Goal: Task Accomplishment & Management: Manage account settings

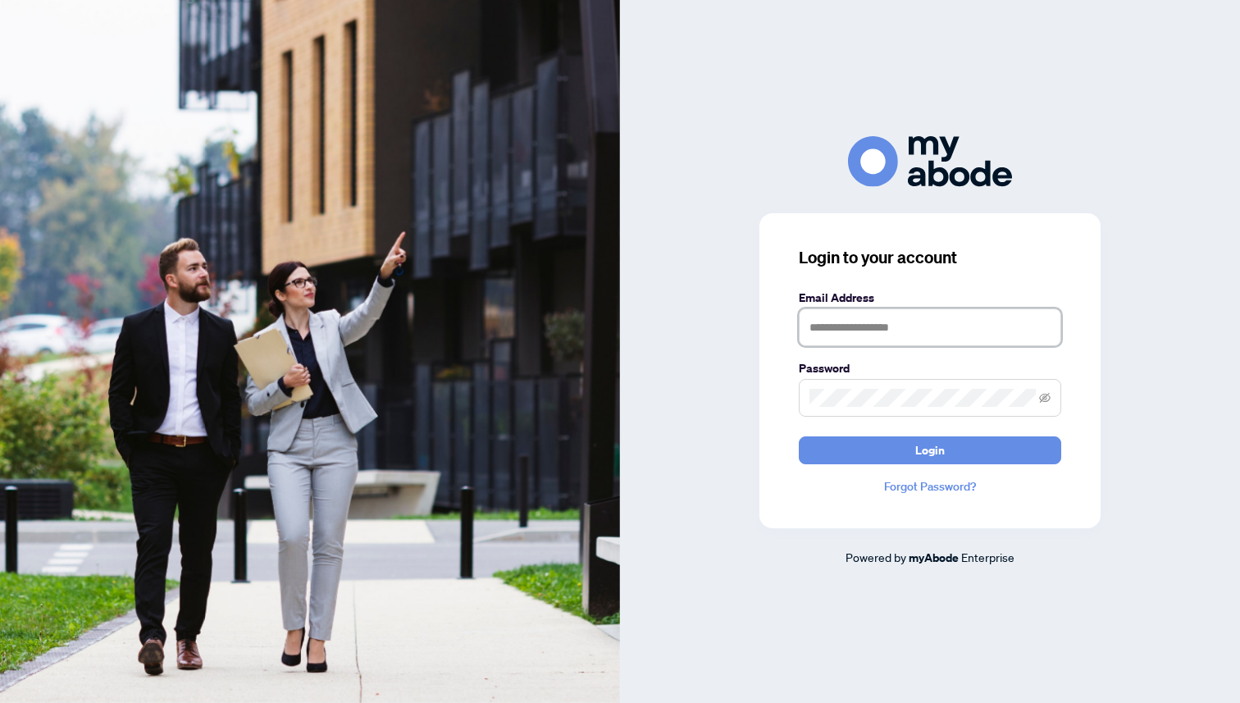
click at [871, 335] on input "text" at bounding box center [930, 327] width 262 height 38
type input "**********"
click at [799, 436] on button "Login" at bounding box center [930, 450] width 262 height 28
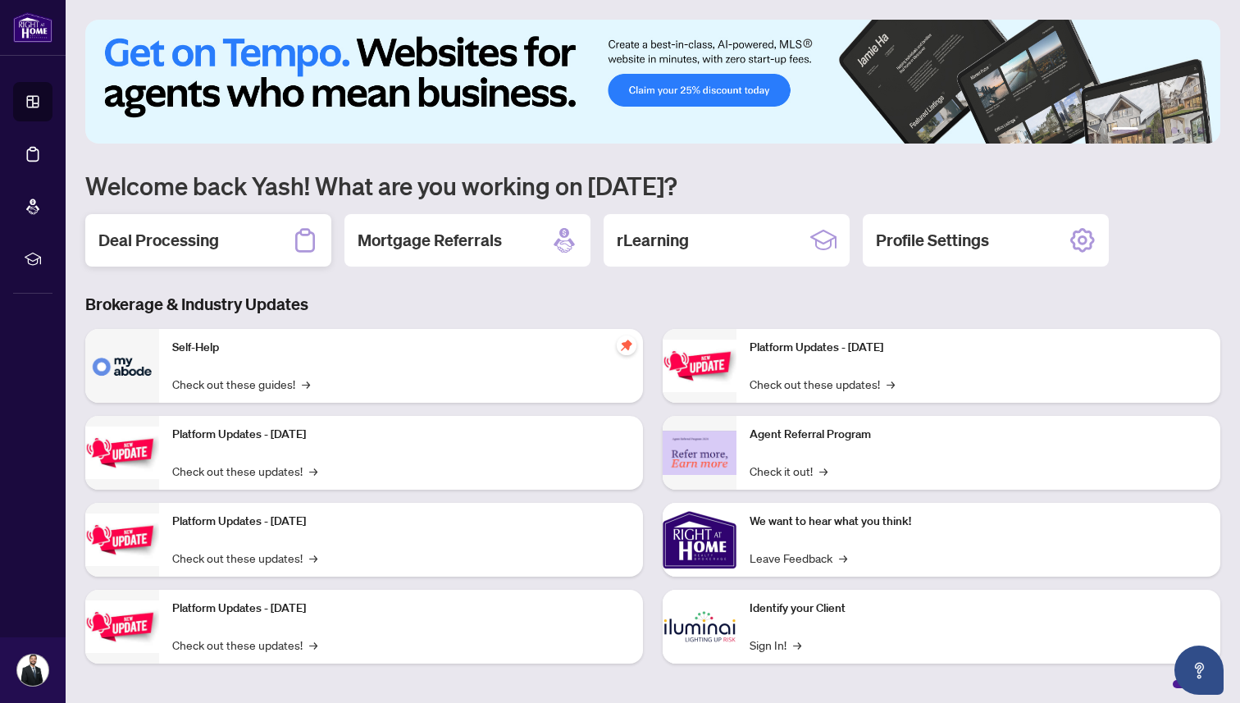
click at [148, 224] on div "Deal Processing" at bounding box center [208, 240] width 246 height 52
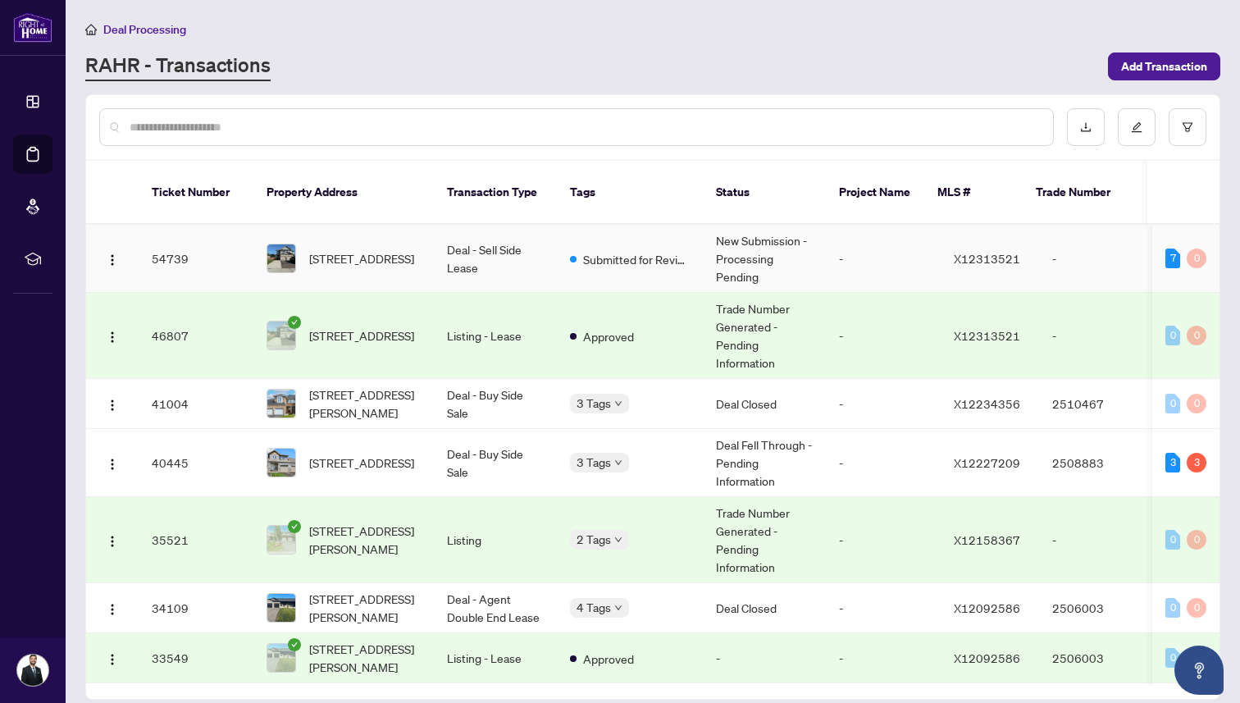
click at [518, 233] on td "Deal - Sell Side Lease" at bounding box center [495, 259] width 123 height 68
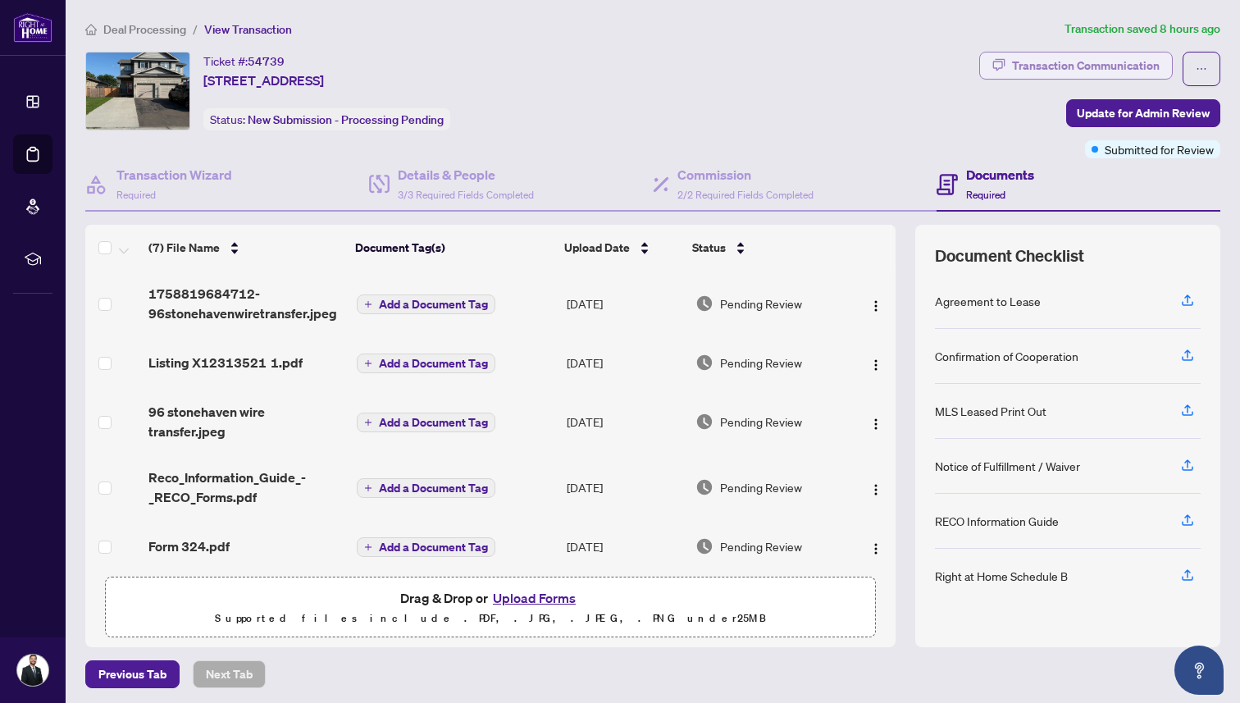
click at [1055, 57] on div "Transaction Communication" at bounding box center [1086, 65] width 148 height 26
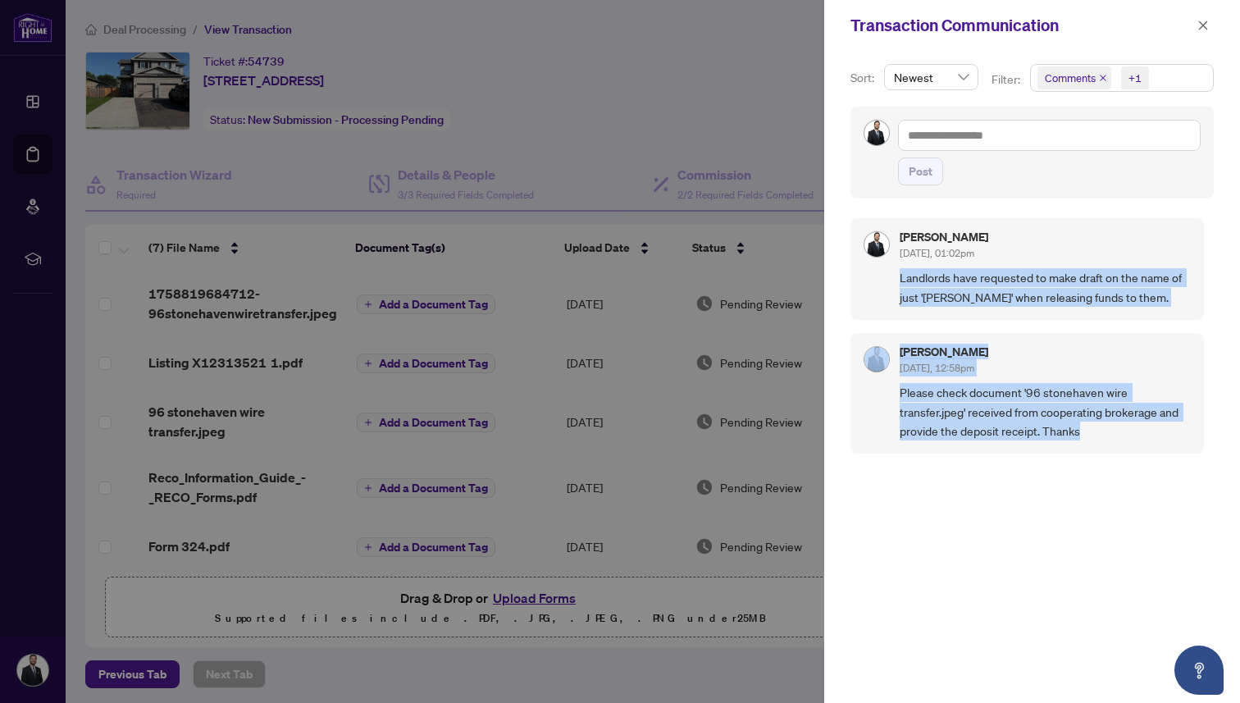
drag, startPoint x: 900, startPoint y: 279, endPoint x: 1052, endPoint y: 446, distance: 225.8
click at [1052, 446] on div "[PERSON_NAME] [DATE], 01:02pm Landlords have requested to make draft on the nam…" at bounding box center [1031, 450] width 363 height 485
click at [1206, 30] on icon "close" at bounding box center [1202, 25] width 11 height 11
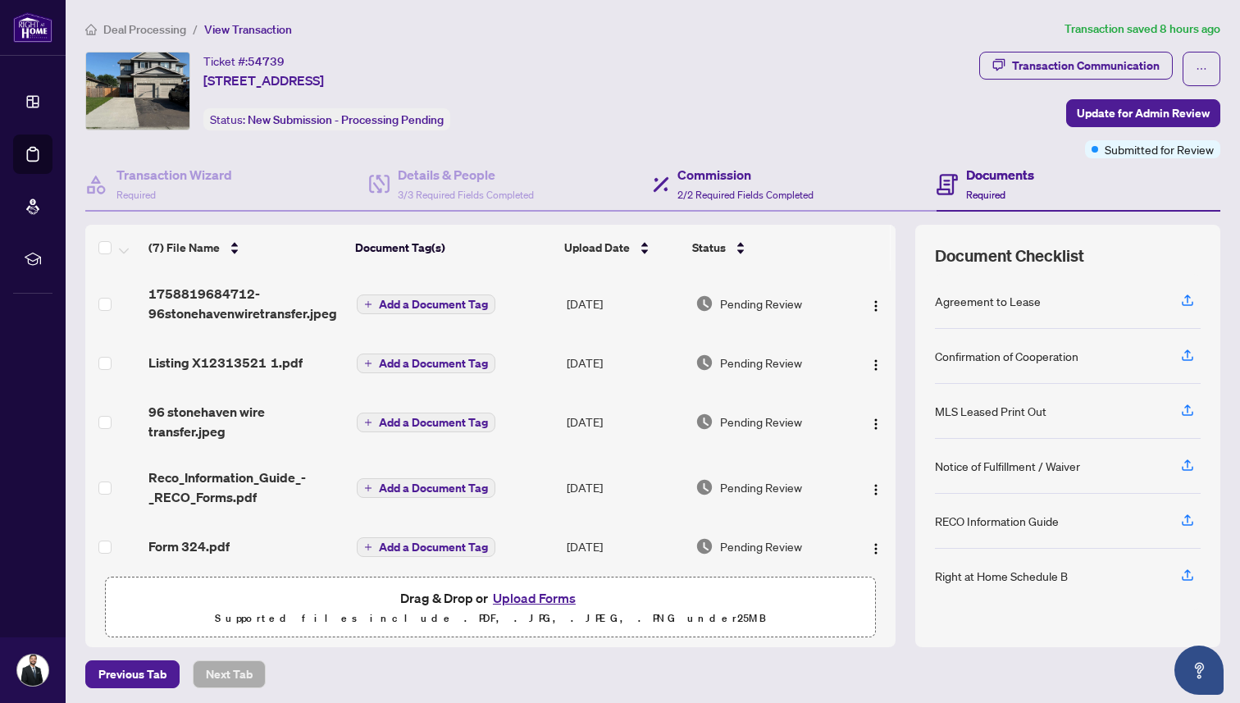
click at [837, 181] on div "Commission 2/2 Required Fields Completed" at bounding box center [795, 184] width 284 height 53
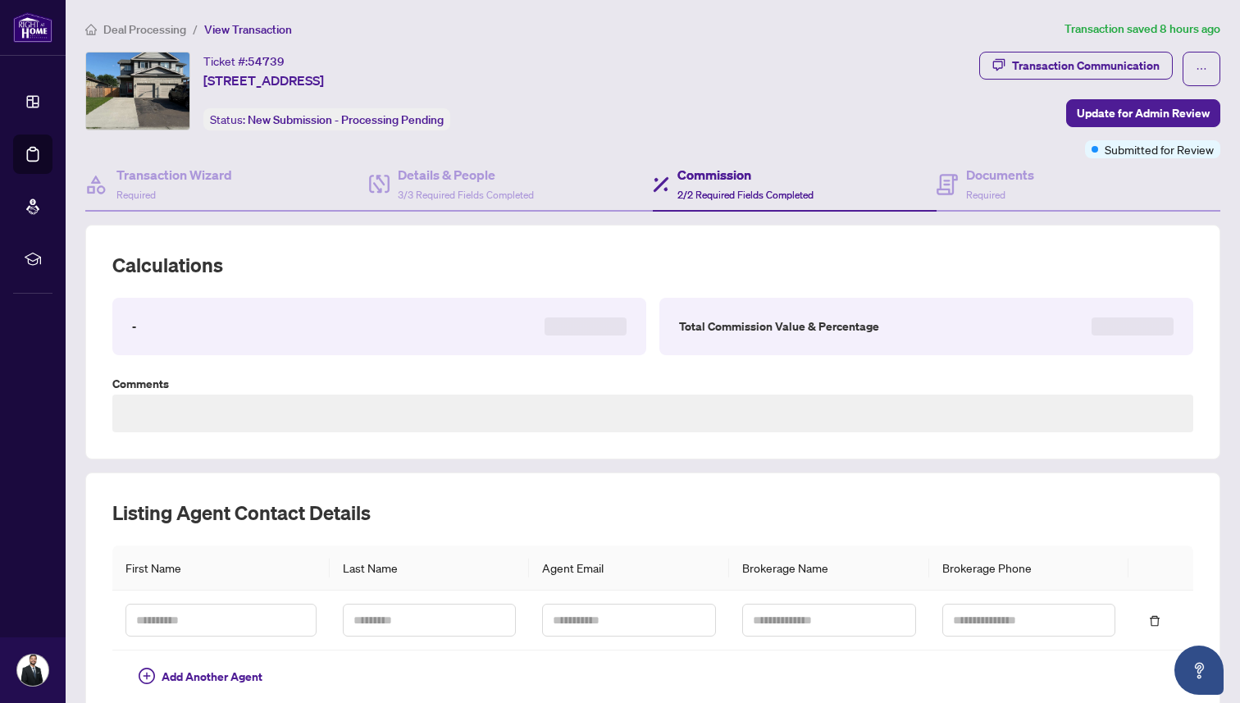
click at [658, 188] on icon at bounding box center [661, 184] width 16 height 16
click at [524, 176] on h4 "Details & People" at bounding box center [466, 175] width 136 height 20
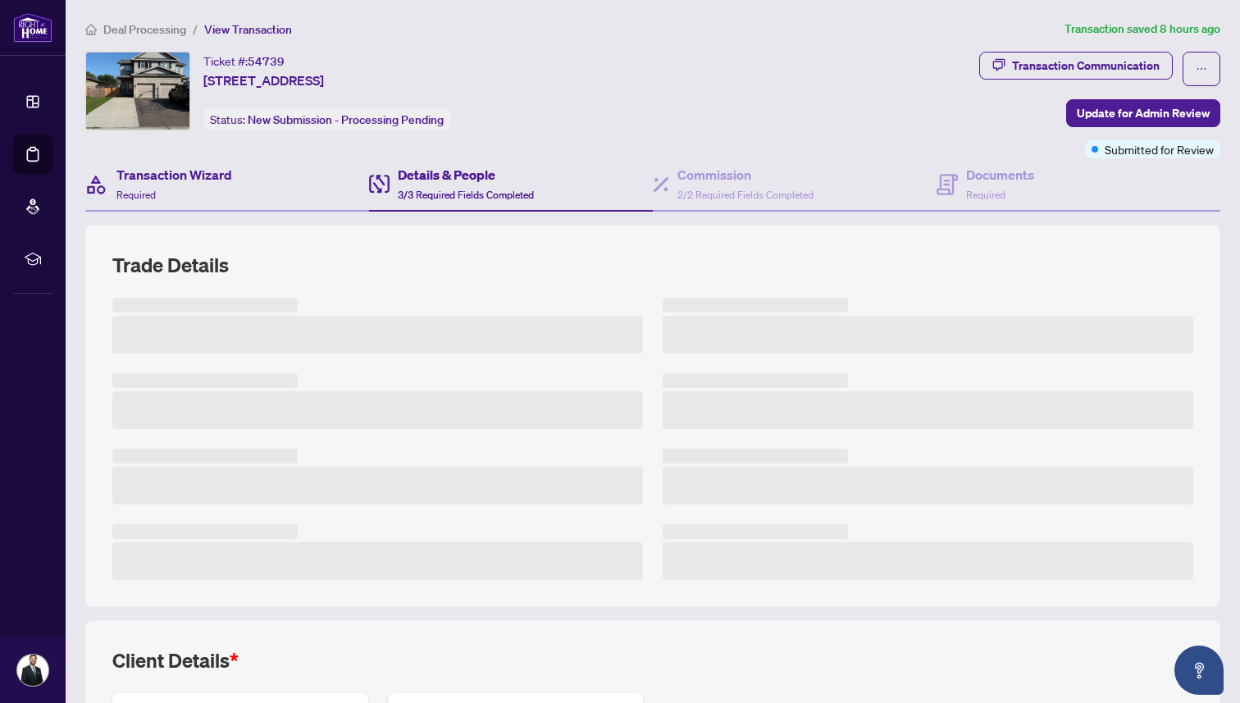
click at [301, 185] on div "Transaction Wizard Required" at bounding box center [227, 184] width 284 height 53
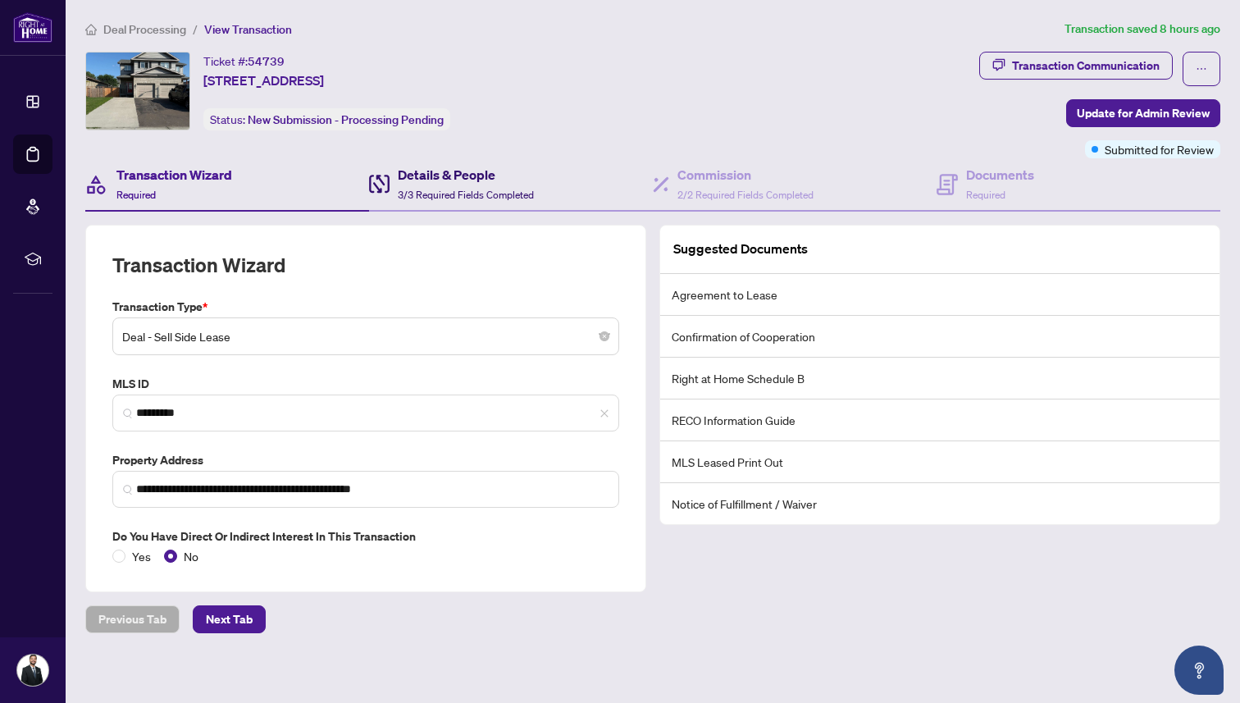
click at [511, 196] on span "3/3 Required Fields Completed" at bounding box center [466, 195] width 136 height 12
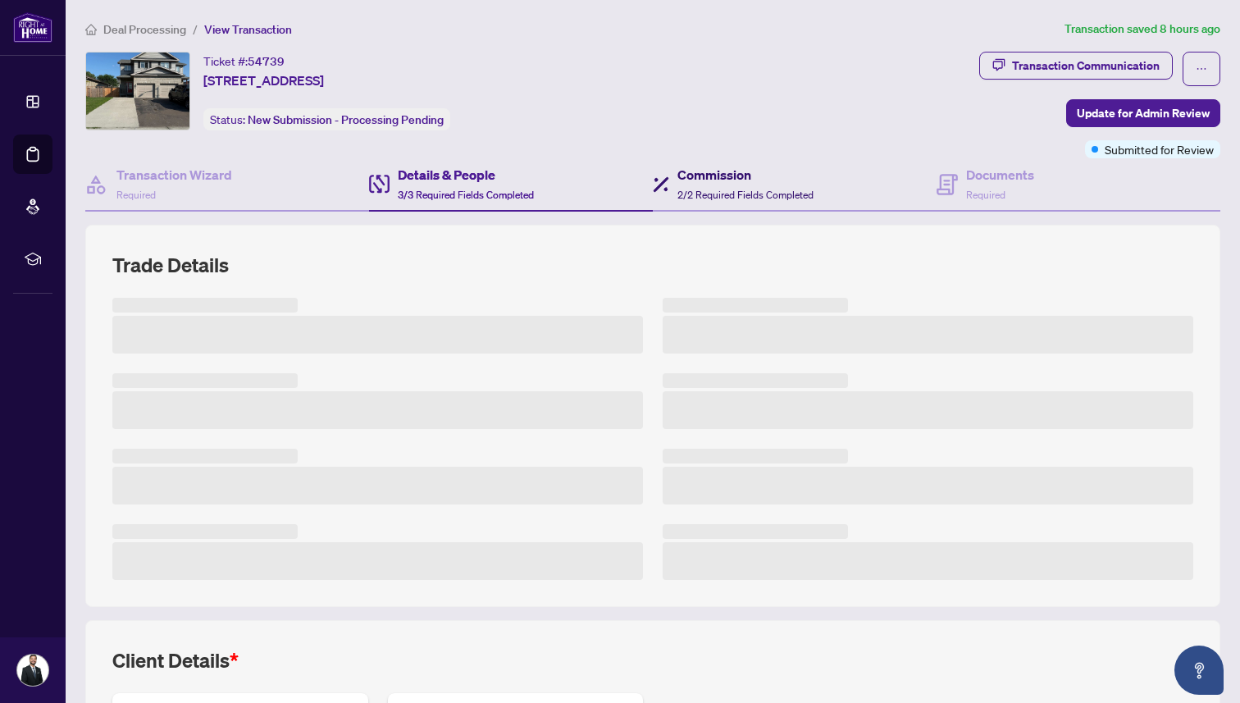
click at [661, 189] on icon at bounding box center [661, 184] width 16 height 16
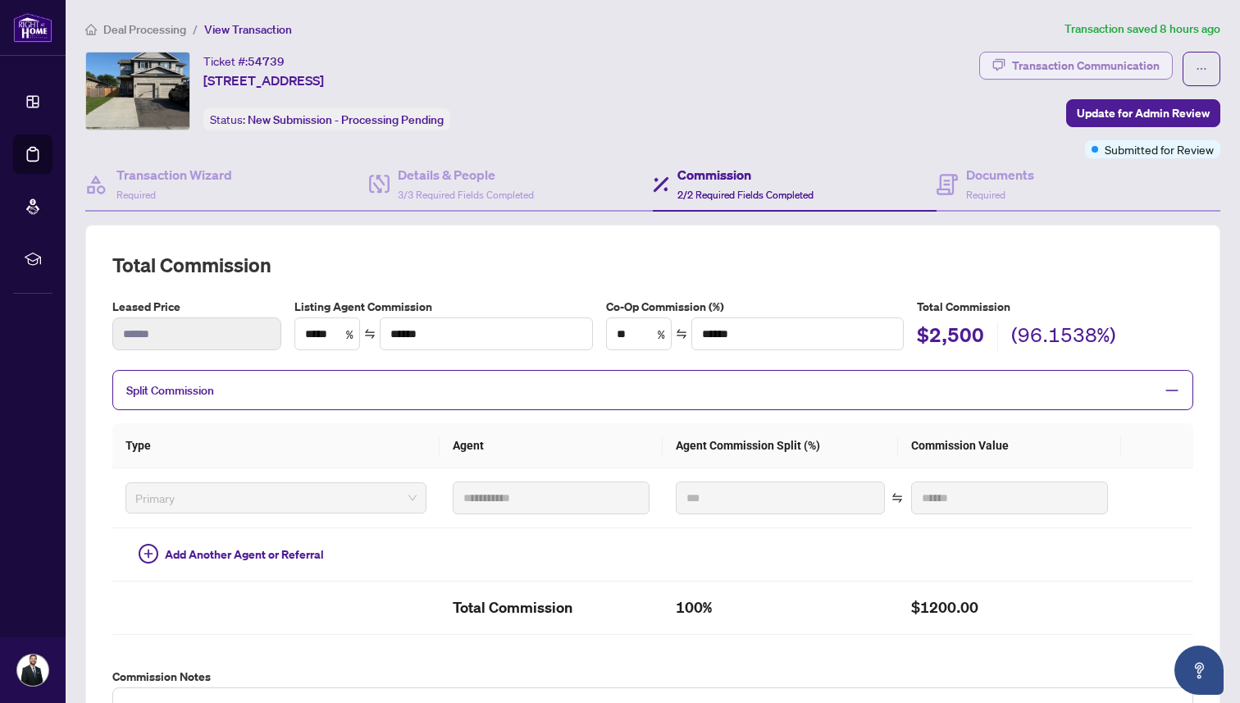
click at [1046, 67] on div "Transaction Communication" at bounding box center [1086, 65] width 148 height 26
type textarea "**********"
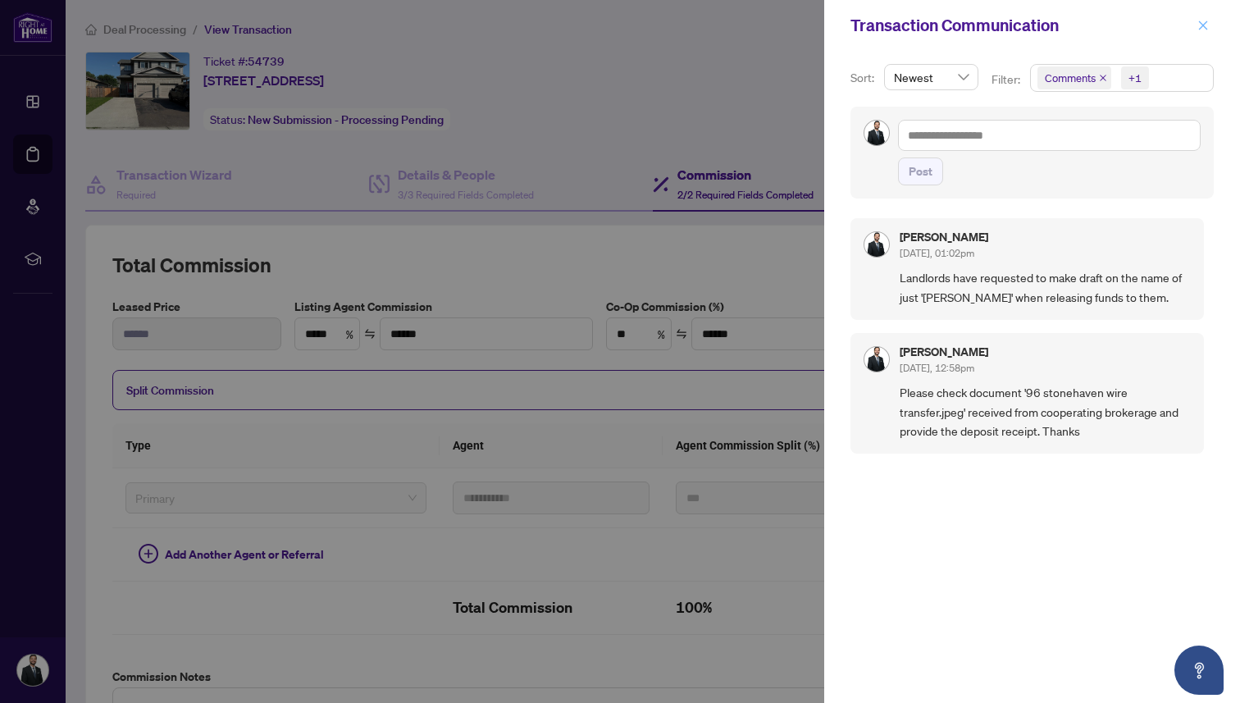
click at [1201, 30] on icon "close" at bounding box center [1202, 25] width 11 height 11
